Goal: Information Seeking & Learning: Learn about a topic

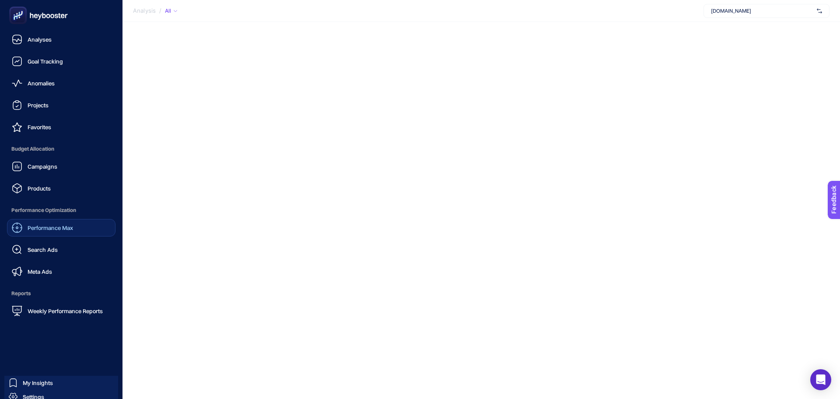
click at [52, 231] on span "Performance Max" at bounding box center [51, 227] width 46 height 7
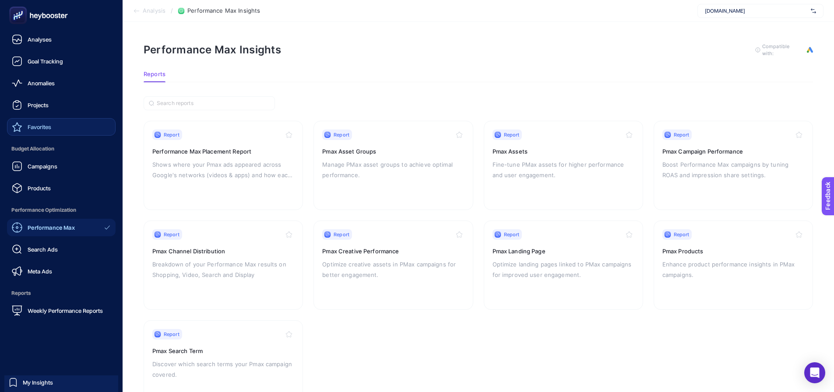
drag, startPoint x: 44, startPoint y: 129, endPoint x: 66, endPoint y: 124, distance: 22.8
click at [44, 129] on span "Favorites" at bounding box center [40, 126] width 24 height 7
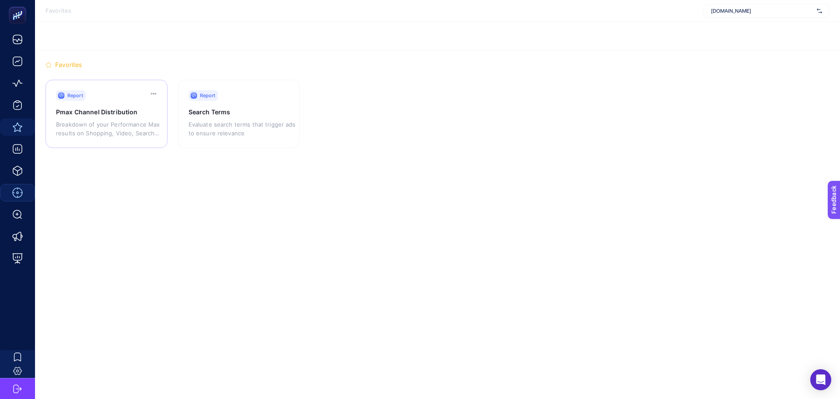
click at [137, 115] on h3 "Pmax Channel Distribution" at bounding box center [106, 112] width 100 height 9
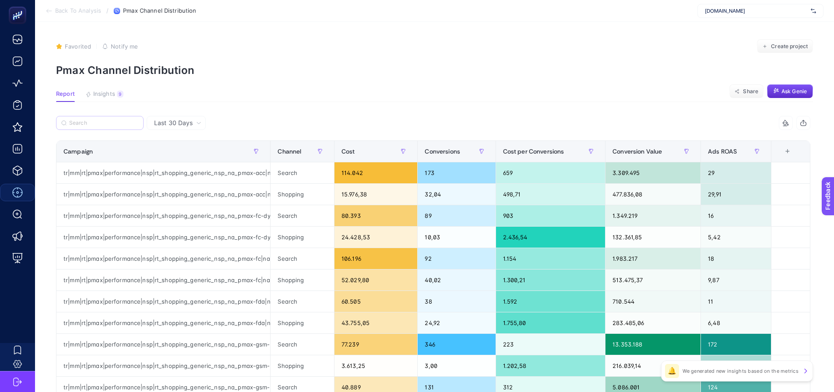
click at [106, 129] on label at bounding box center [100, 123] width 88 height 14
click at [106, 126] on input "Search" at bounding box center [103, 123] width 69 height 7
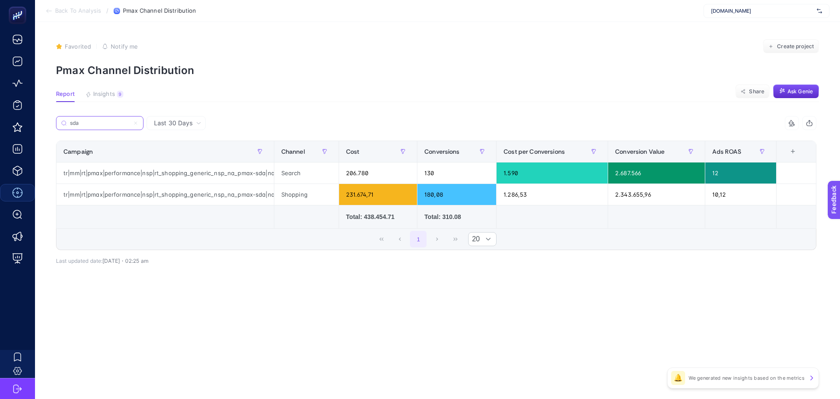
type input "sda"
click at [188, 127] on span "Last 30 Days" at bounding box center [173, 123] width 39 height 9
click at [185, 156] on li "Last 7 Days" at bounding box center [176, 157] width 54 height 16
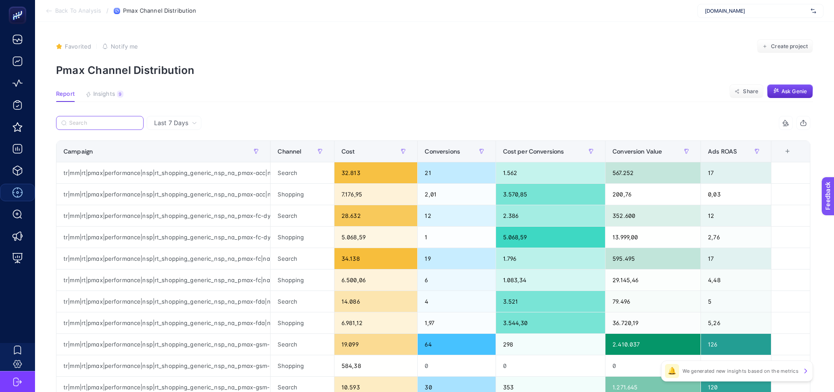
click at [133, 126] on input "Search" at bounding box center [103, 123] width 69 height 7
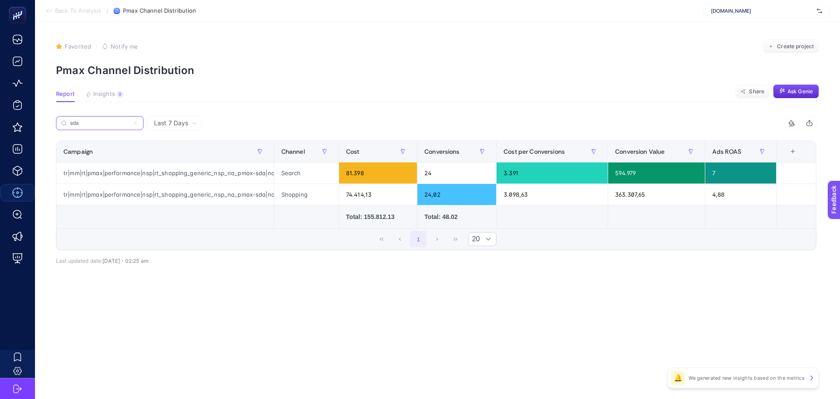
type input "sda"
drag, startPoint x: 274, startPoint y: 155, endPoint x: 341, endPoint y: 154, distance: 67.0
click at [341, 154] on div "sda 5 items selected Campaign Channel Cost Conversions Cost per Conversions Con…" at bounding box center [436, 183] width 761 height 134
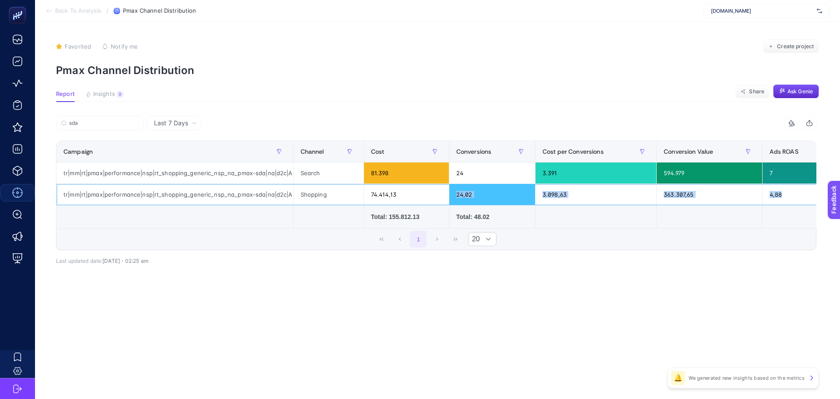
drag, startPoint x: 401, startPoint y: 196, endPoint x: 756, endPoint y: 205, distance: 355.0
click at [800, 196] on tr "tr|mm|rt|pmax|performance|nsp|rt_shopping_generic_nsp_na_pmax-sda|na|d2c|AOP|OS…" at bounding box center [469, 194] width 827 height 21
click at [133, 120] on input "sda" at bounding box center [103, 123] width 69 height 7
click at [118, 127] on label "sda" at bounding box center [100, 123] width 88 height 14
click at [0, 0] on input "sda" at bounding box center [0, 0] width 0 height 0
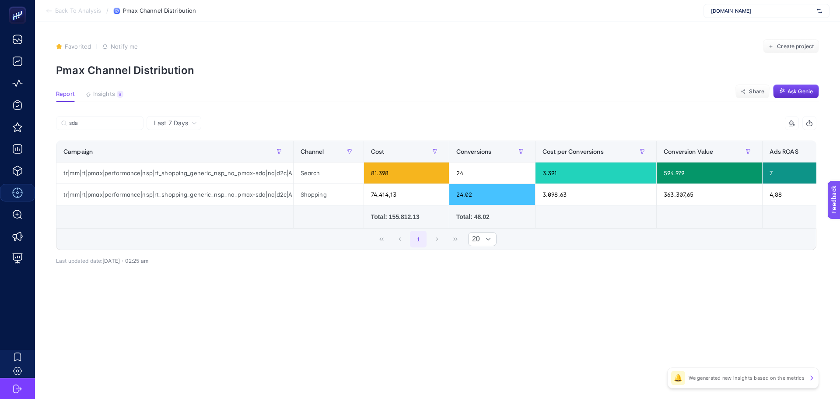
click at [157, 123] on span "Last 7 Days" at bounding box center [171, 123] width 34 height 9
click at [180, 138] on li "Last 30 Days" at bounding box center [173, 141] width 49 height 16
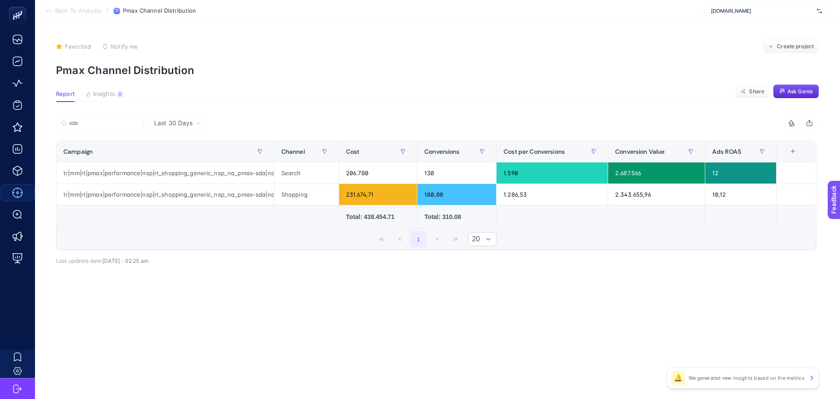
click at [165, 124] on span "Last 30 Days" at bounding box center [173, 123] width 39 height 9
click at [179, 153] on li "Last 7 Days" at bounding box center [176, 157] width 54 height 16
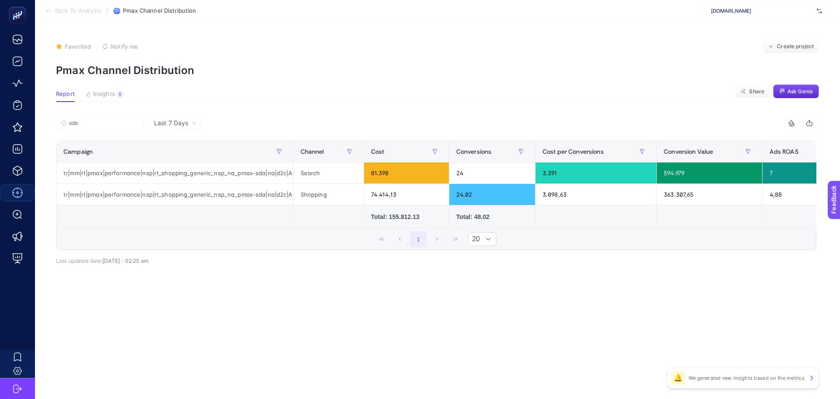
click at [174, 119] on span "Last 7 Days" at bounding box center [171, 123] width 34 height 9
click at [179, 142] on li "Last 30 Days" at bounding box center [173, 141] width 49 height 16
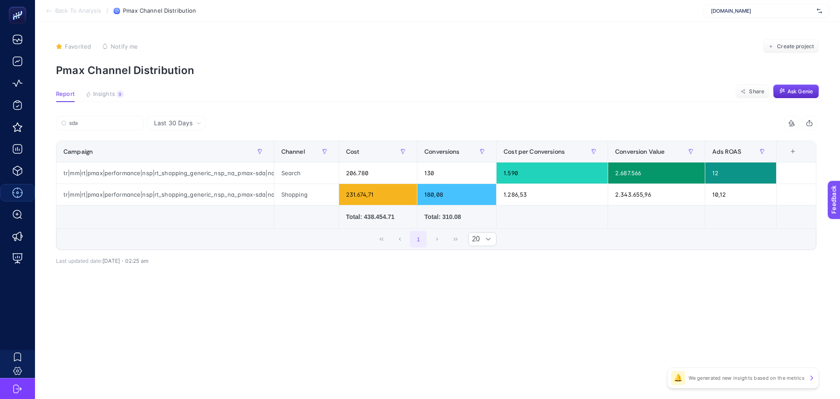
drag, startPoint x: 179, startPoint y: 117, endPoint x: 183, endPoint y: 127, distance: 10.8
click at [179, 118] on div "Last 30 Days" at bounding box center [176, 123] width 59 height 14
click at [181, 155] on li "Last 7 Days" at bounding box center [176, 157] width 54 height 16
